Goal: Task Accomplishment & Management: Manage account settings

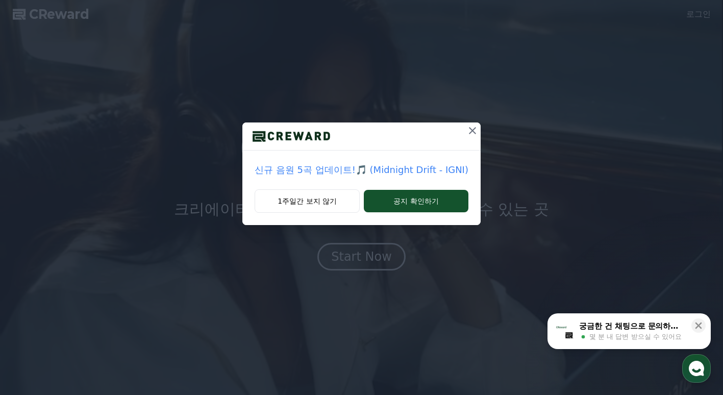
click at [473, 128] on icon at bounding box center [472, 130] width 7 height 7
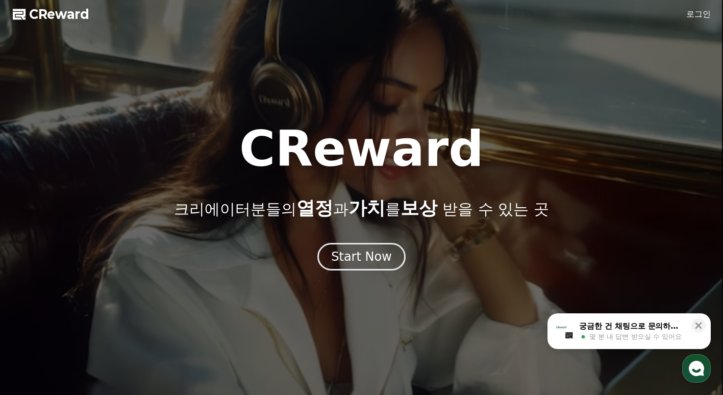
click at [705, 21] on div at bounding box center [361, 197] width 723 height 395
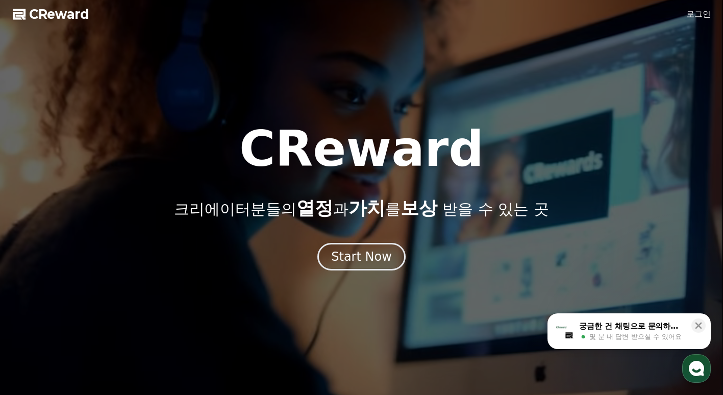
click at [699, 9] on link "로그인" at bounding box center [698, 14] width 24 height 12
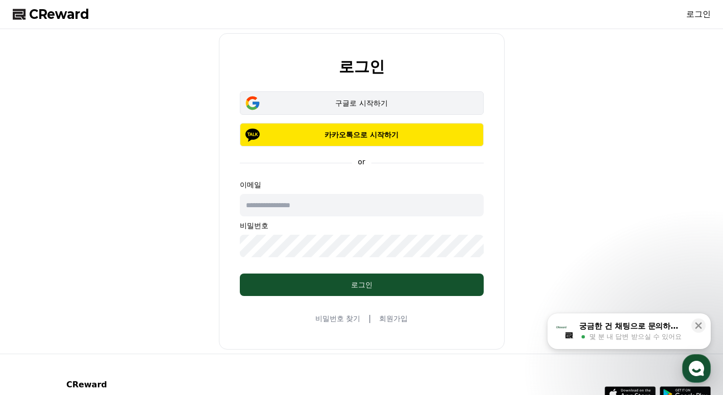
click at [388, 105] on div "구글로 시작하기" at bounding box center [362, 103] width 214 height 10
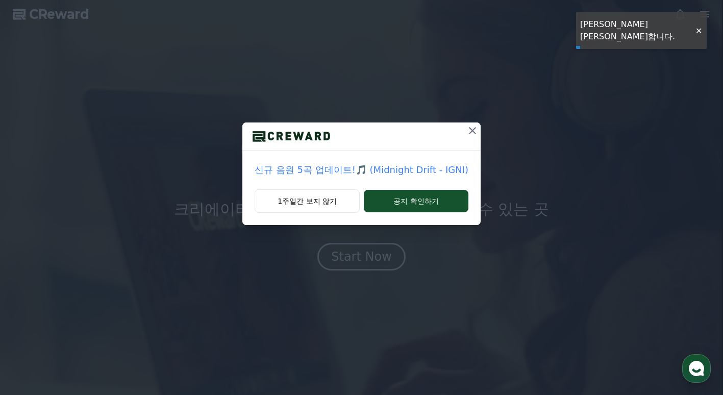
click at [469, 131] on icon at bounding box center [472, 130] width 12 height 12
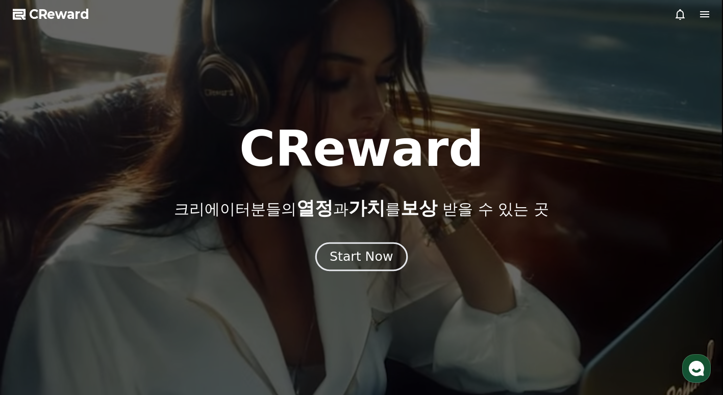
click at [370, 269] on button "Start Now" at bounding box center [361, 256] width 92 height 29
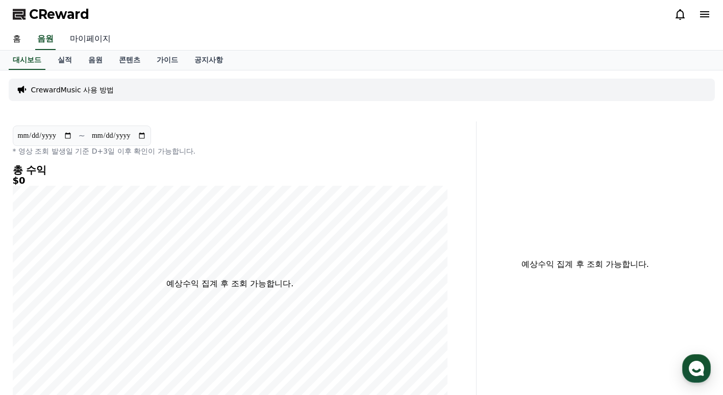
click at [88, 40] on link "마이페이지" at bounding box center [90, 39] width 57 height 21
select select "**********"
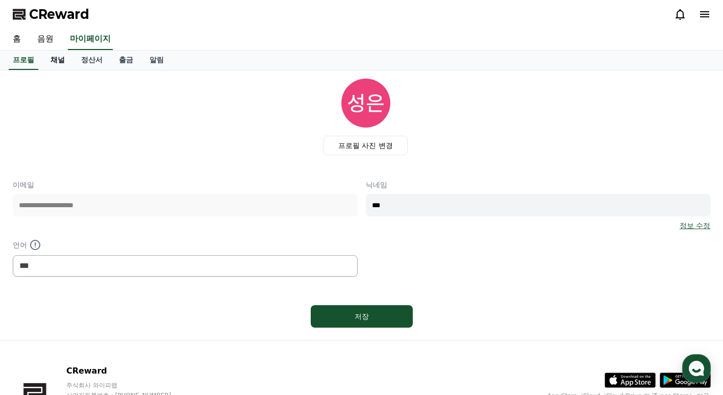
click at [65, 61] on link "채널" at bounding box center [57, 60] width 31 height 19
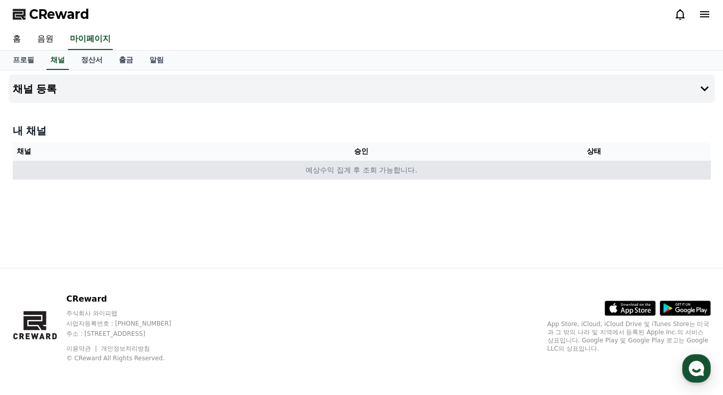
click at [425, 170] on td "예상수익 집계 후 조회 가능합니다." at bounding box center [362, 170] width 698 height 19
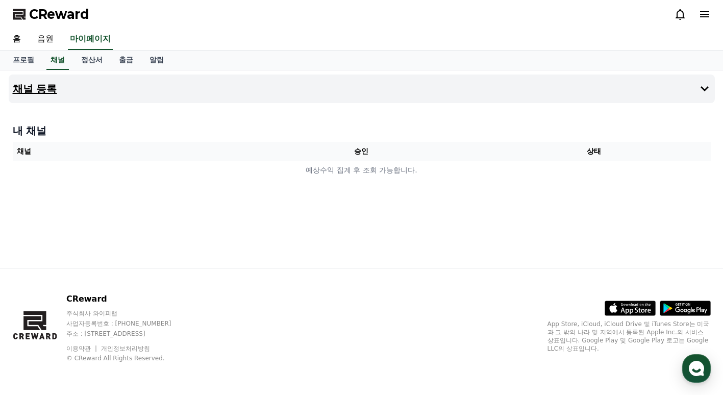
click at [82, 88] on button "채널 등록" at bounding box center [362, 88] width 706 height 29
